Goal: Information Seeking & Learning: Check status

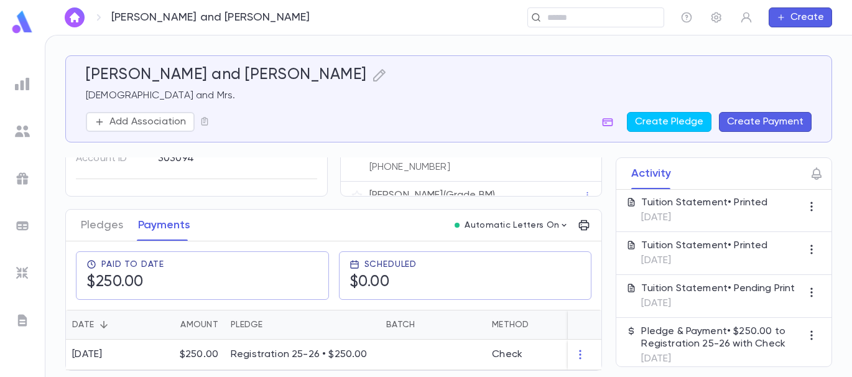
scroll to position [231, 0]
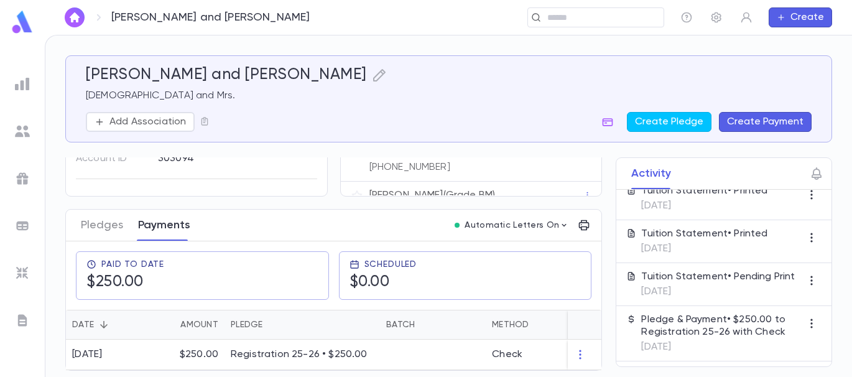
click at [160, 221] on button "Payments" at bounding box center [164, 224] width 52 height 31
click at [278, 348] on p "Registration 25-26 • $250.00" at bounding box center [302, 354] width 143 height 12
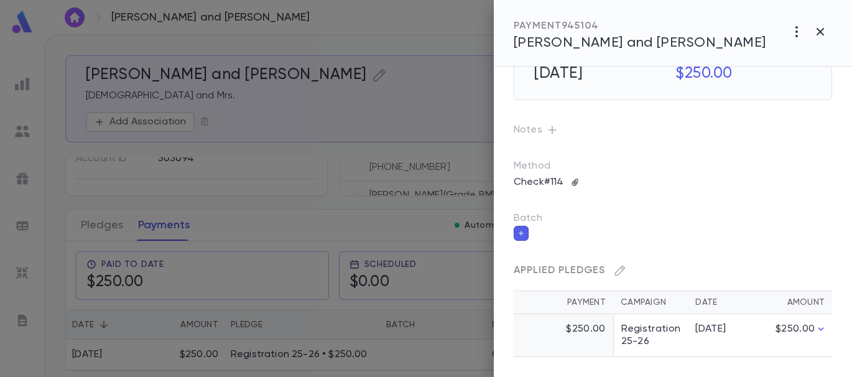
scroll to position [74, 0]
click at [819, 25] on icon "button" at bounding box center [819, 31] width 15 height 15
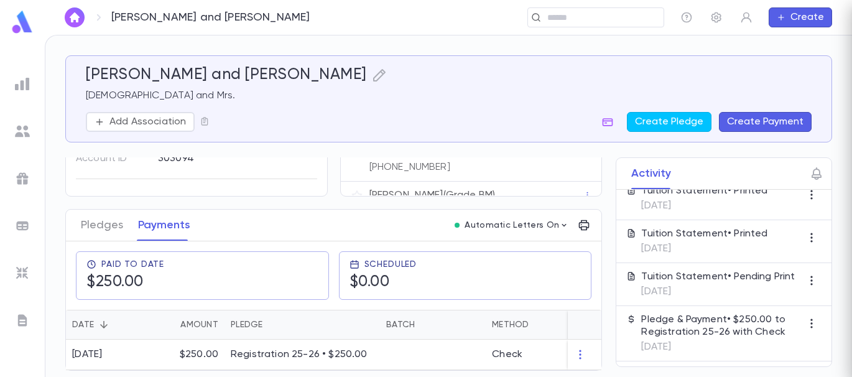
scroll to position [0, 0]
click at [29, 83] on img at bounding box center [22, 83] width 15 height 15
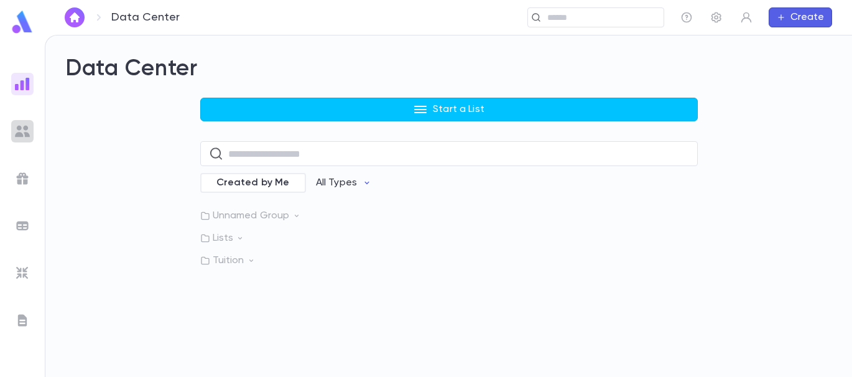
click at [22, 128] on img at bounding box center [22, 131] width 15 height 15
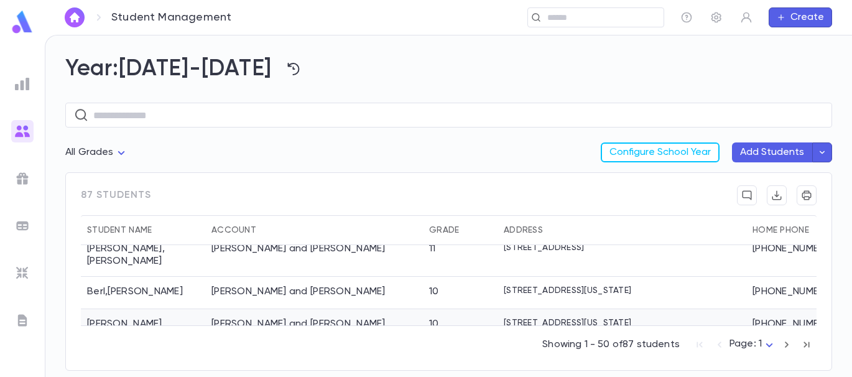
scroll to position [151, 0]
click at [481, 277] on div "10" at bounding box center [460, 293] width 75 height 32
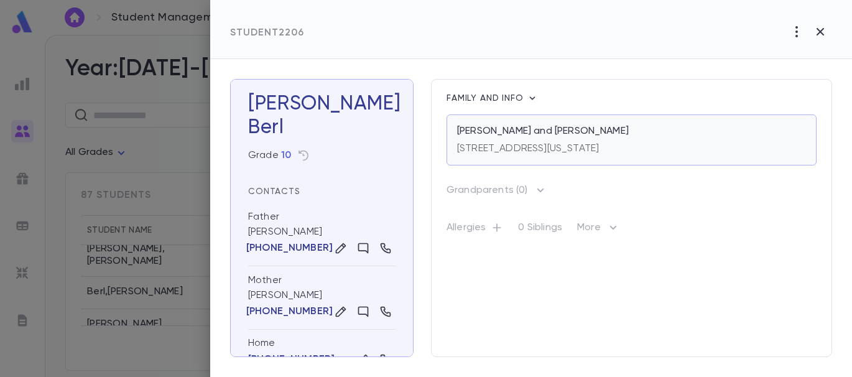
click at [535, 140] on div "[STREET_ADDRESS][US_STATE]" at bounding box center [528, 145] width 142 height 17
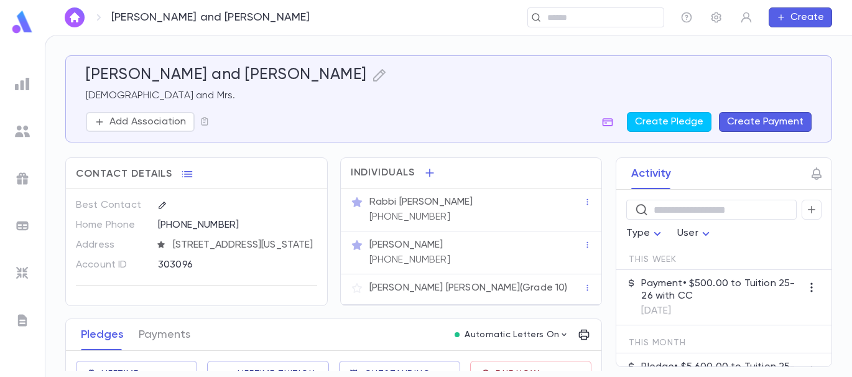
click at [556, 255] on div "[PERSON_NAME] [PHONE_NUMBER]" at bounding box center [475, 251] width 216 height 30
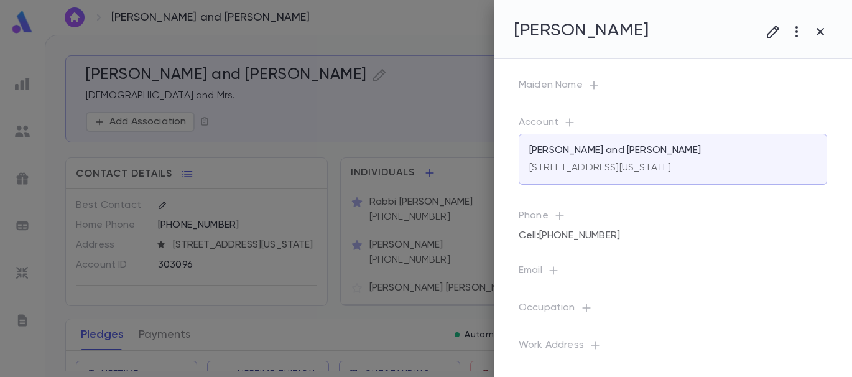
scroll to position [111, 0]
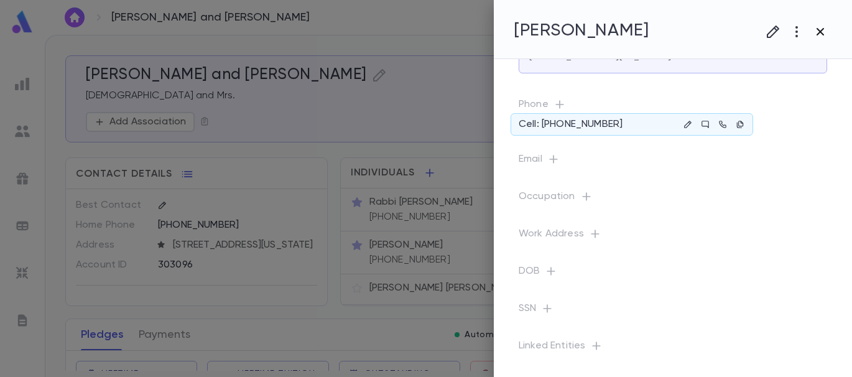
click at [820, 29] on icon "button" at bounding box center [819, 31] width 15 height 15
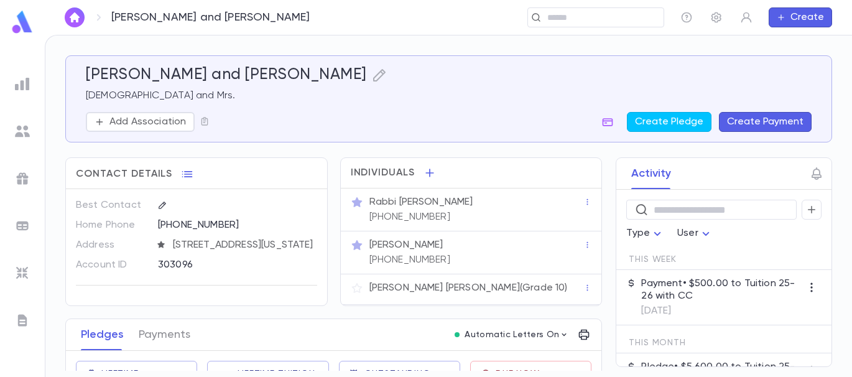
scroll to position [3, 0]
click at [156, 339] on button "Payments" at bounding box center [165, 334] width 52 height 31
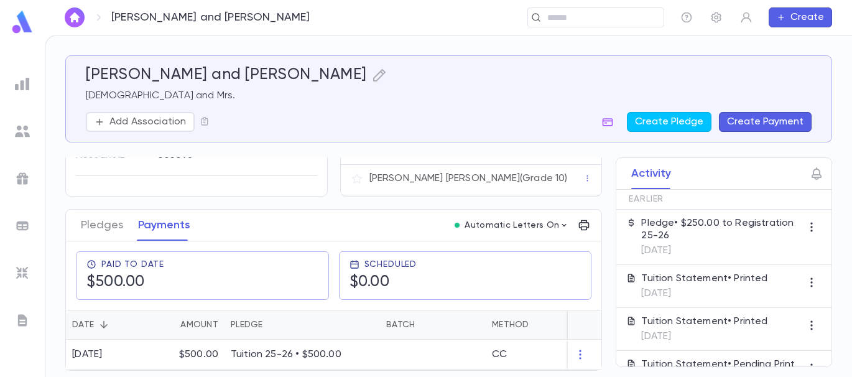
scroll to position [242, 0]
